Goal: Complete application form

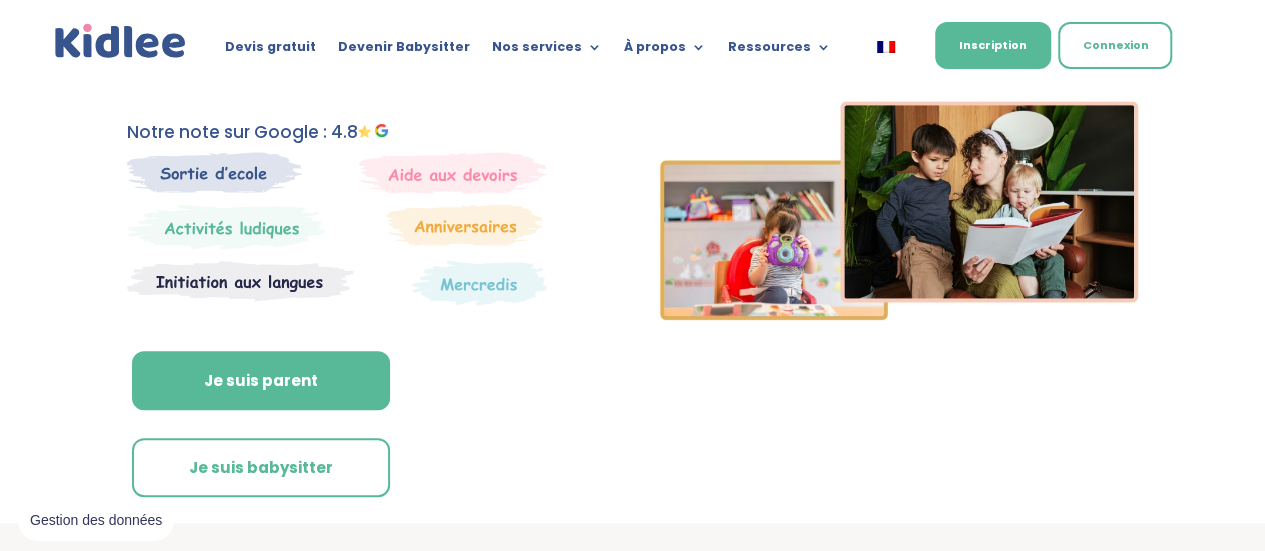
scroll to position [300, 0]
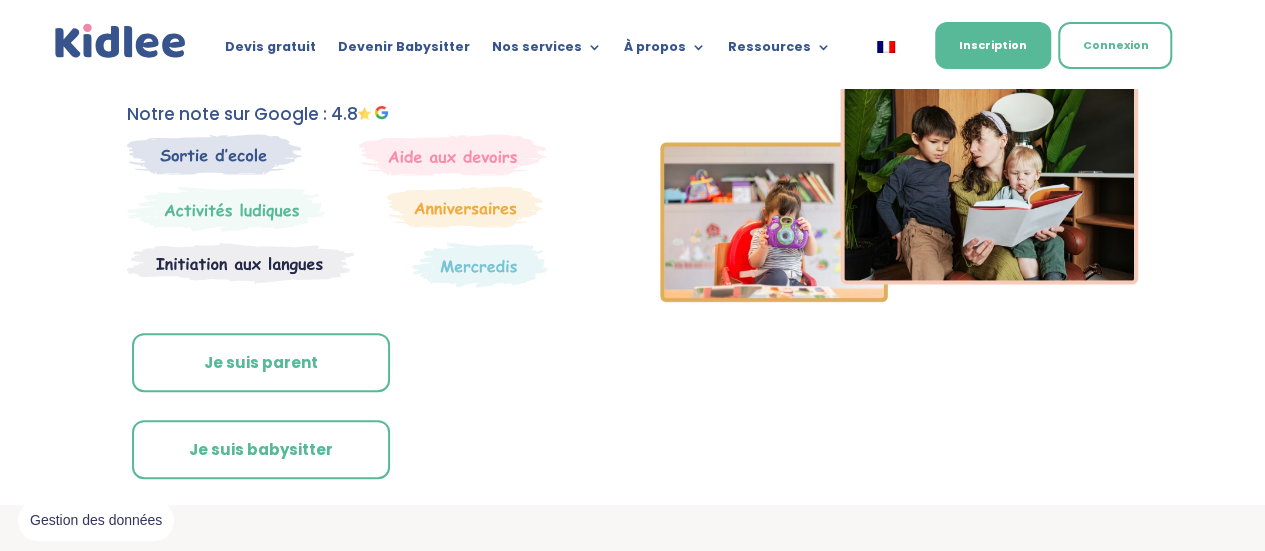
click at [332, 367] on link "Je suis parent" at bounding box center [261, 363] width 258 height 60
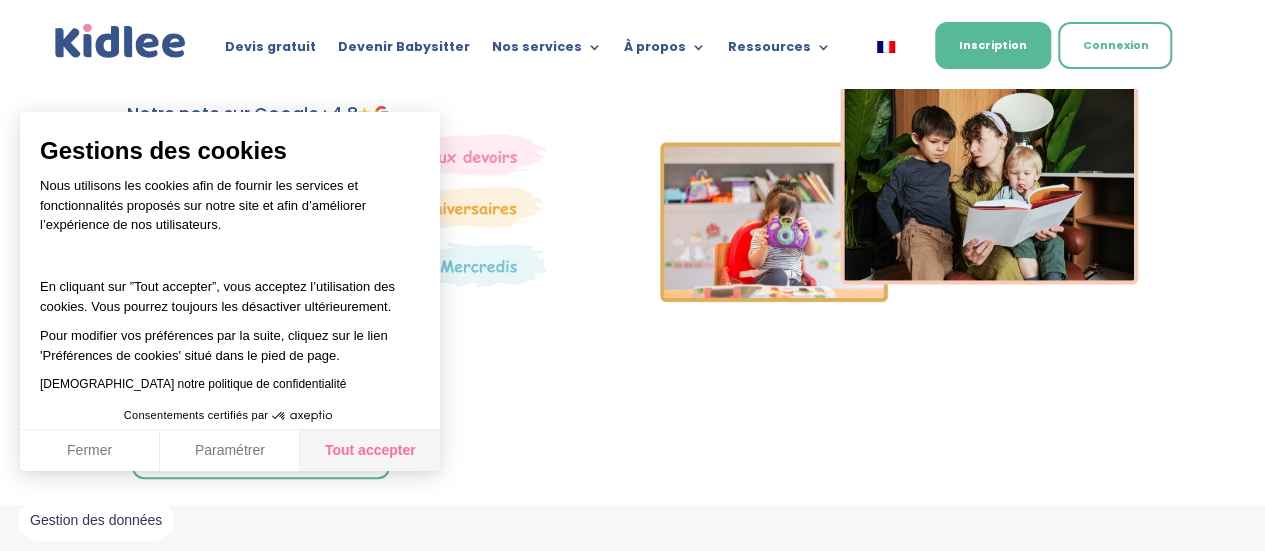
click at [380, 462] on button "Tout accepter" at bounding box center [370, 451] width 140 height 42
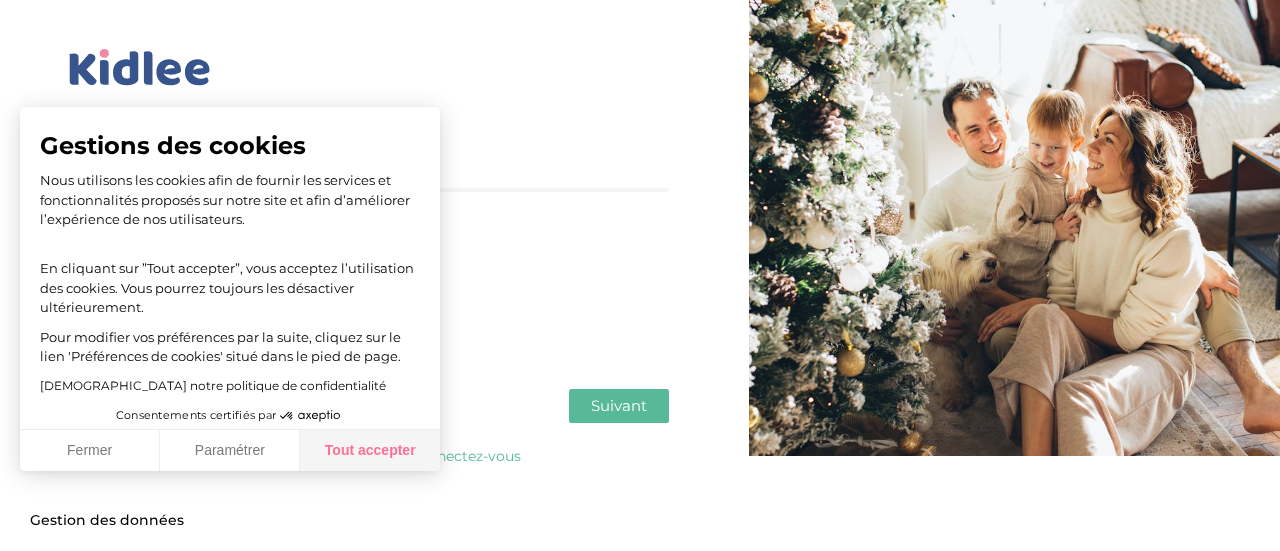
click at [432, 453] on button "Tout accepter" at bounding box center [370, 451] width 140 height 42
checkbox input "true"
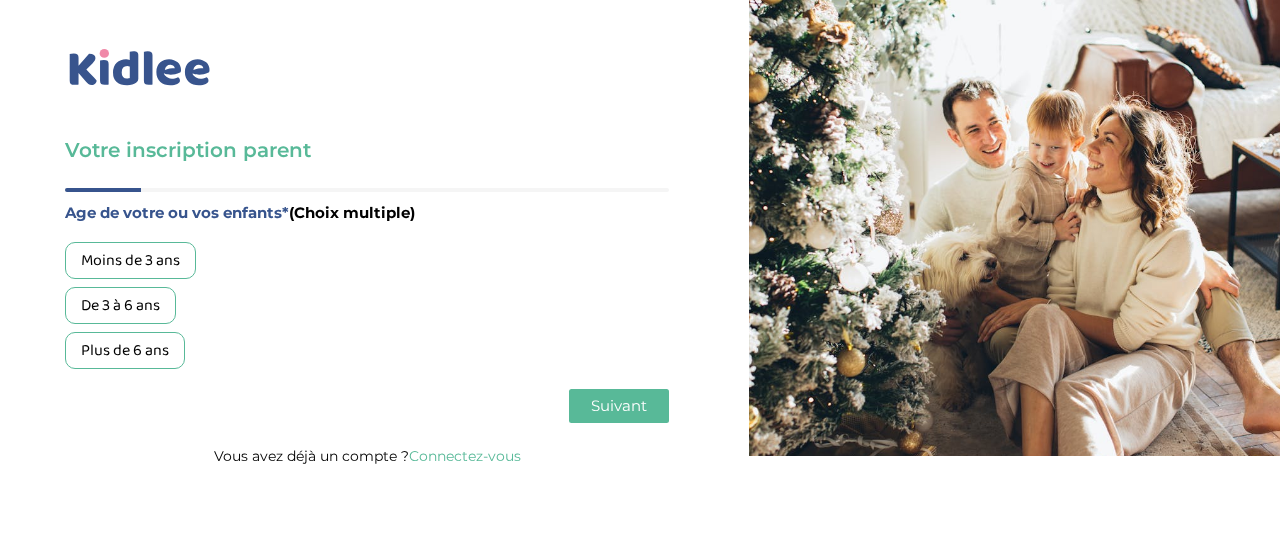
click at [108, 265] on div "Moins de 3 ans" at bounding box center [130, 260] width 131 height 37
click at [625, 411] on span "Suivant" at bounding box center [619, 405] width 56 height 19
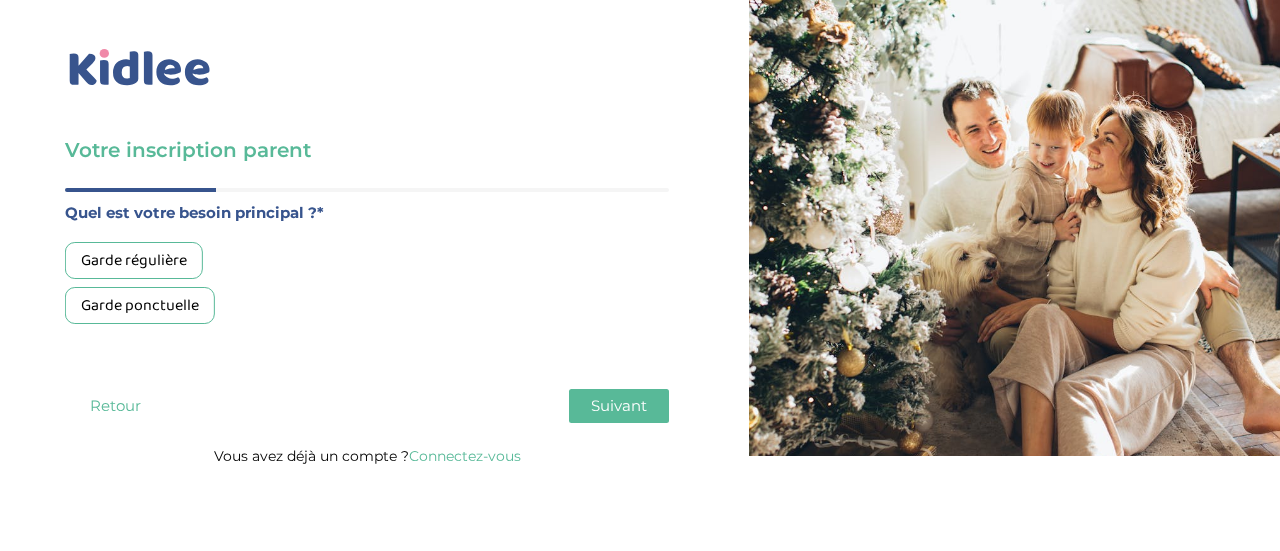
click at [145, 311] on div "Garde ponctuelle" at bounding box center [140, 305] width 150 height 37
click at [661, 408] on button "Suivant" at bounding box center [619, 406] width 100 height 34
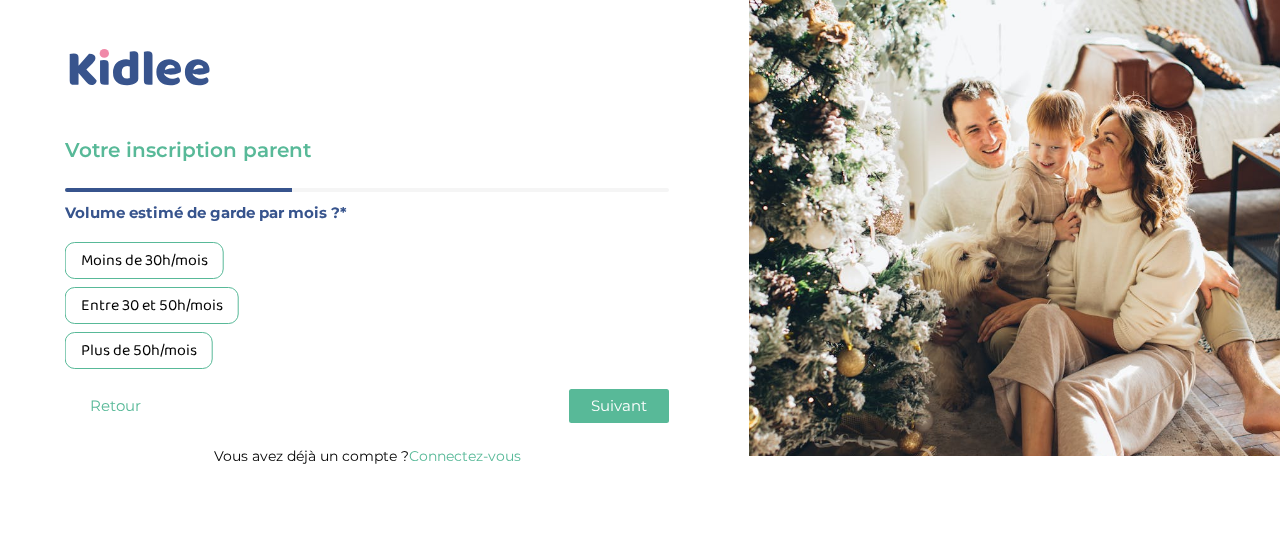
click at [135, 257] on div "Moins de 30h/mois" at bounding box center [144, 260] width 159 height 37
click at [612, 402] on span "Suivant" at bounding box center [619, 405] width 56 height 19
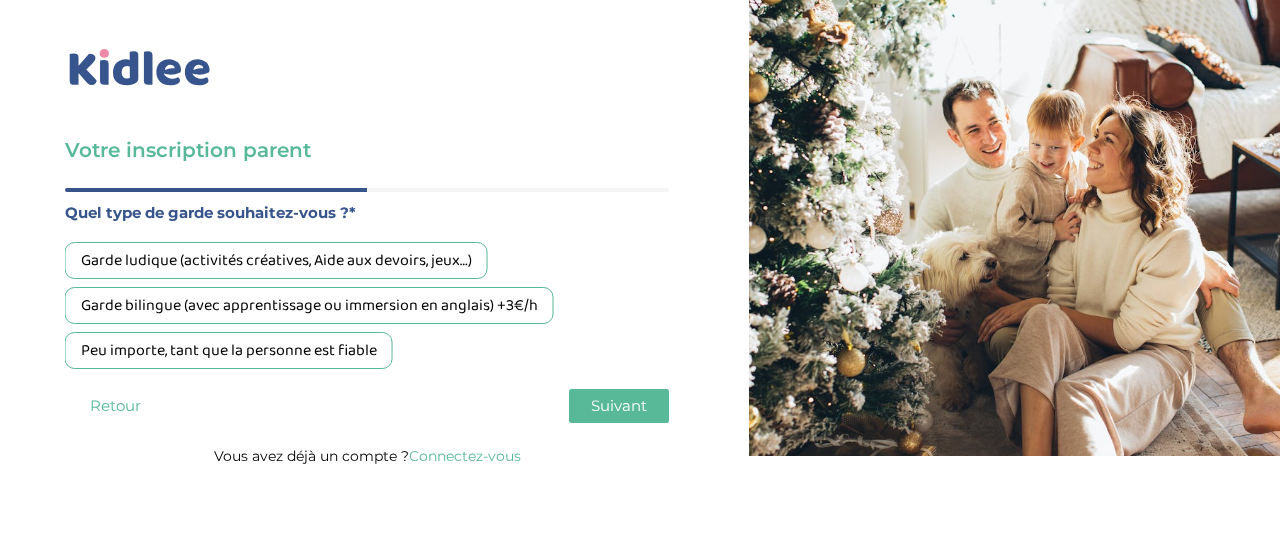
click at [180, 361] on div "Peu importe, tant que la personne est fiable" at bounding box center [229, 350] width 328 height 37
click at [628, 415] on span "Suivant" at bounding box center [619, 405] width 56 height 19
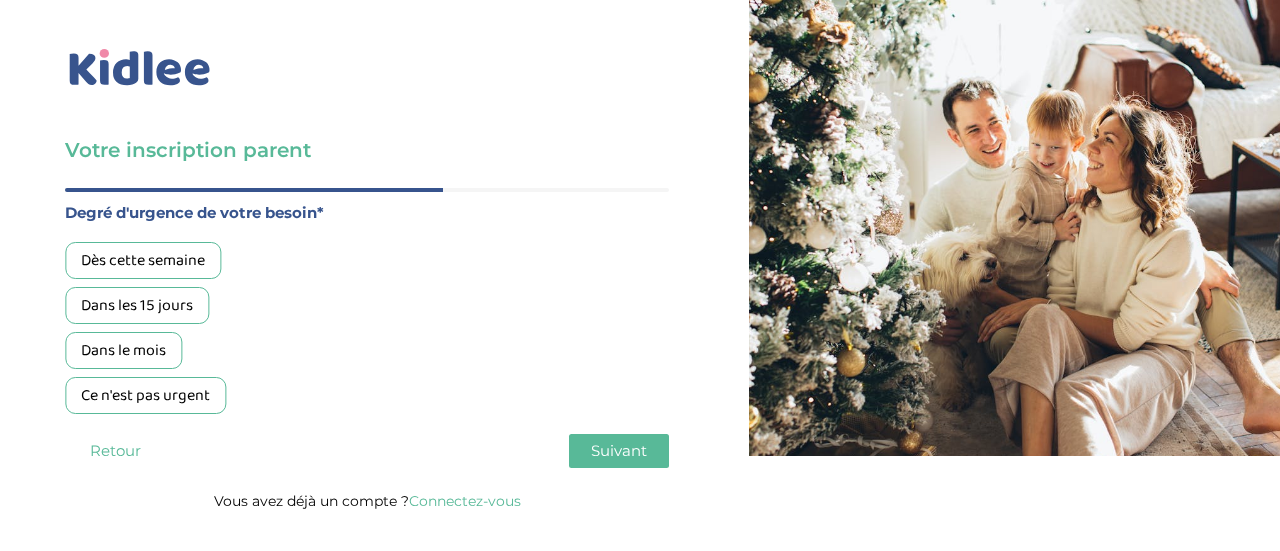
click at [148, 336] on div "Dans le mois" at bounding box center [123, 350] width 117 height 37
click at [598, 451] on span "Suivant" at bounding box center [619, 450] width 56 height 19
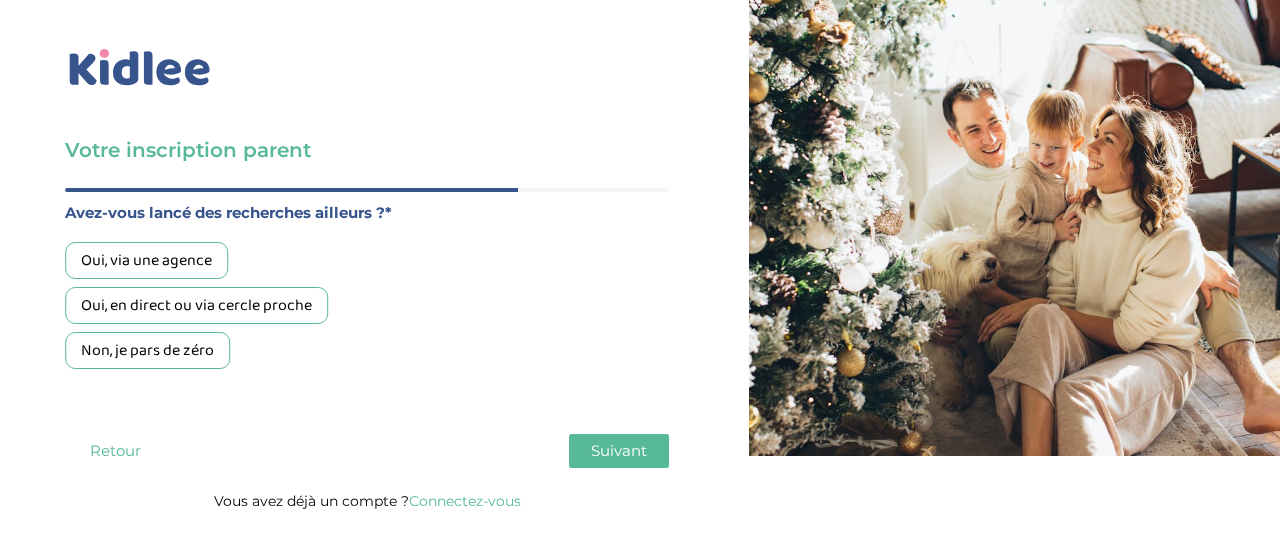
click at [107, 347] on div "Non, je pars de zéro" at bounding box center [147, 350] width 165 height 37
click at [642, 455] on span "Suivant" at bounding box center [619, 450] width 56 height 19
